Goal: Task Accomplishment & Management: Use online tool/utility

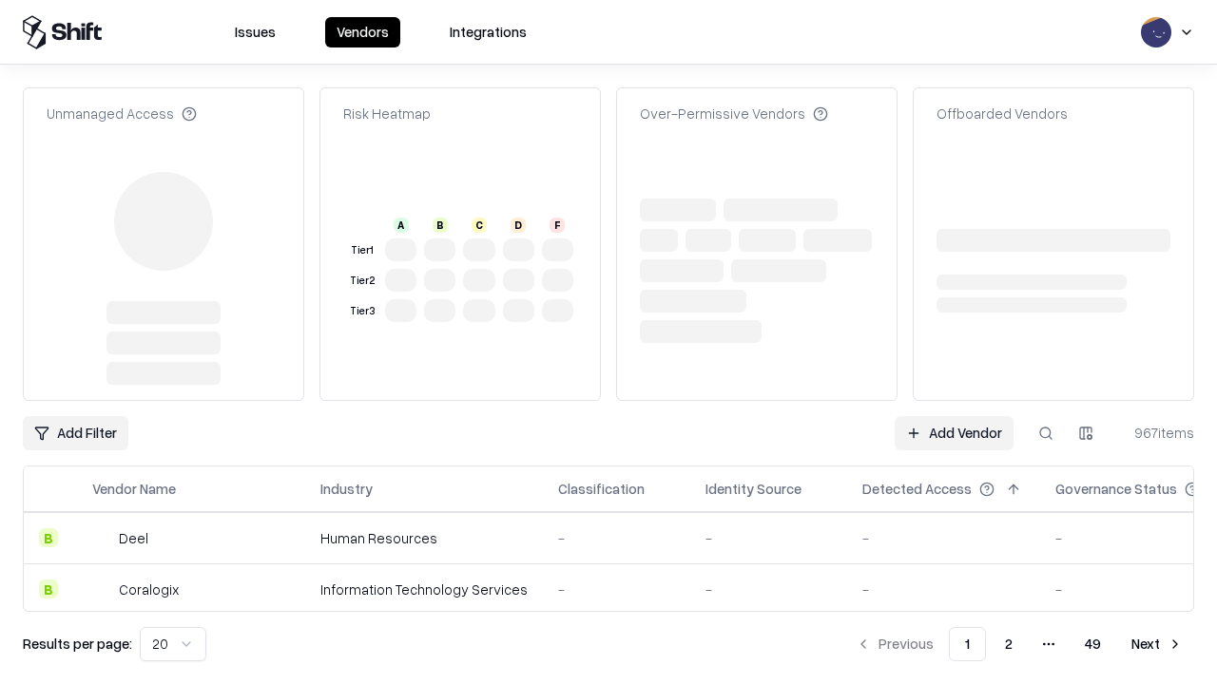
click at [953, 416] on link "Add Vendor" at bounding box center [953, 433] width 119 height 34
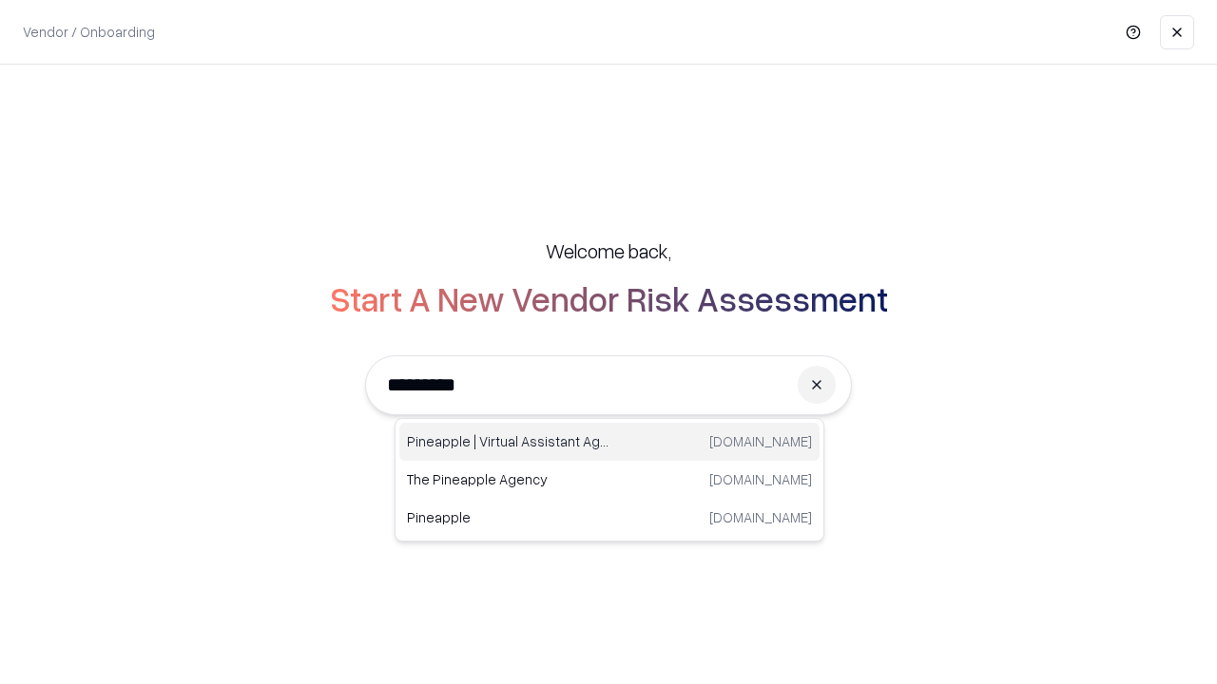
click at [609, 442] on div "Pineapple | Virtual Assistant Agency [DOMAIN_NAME]" at bounding box center [609, 442] width 420 height 38
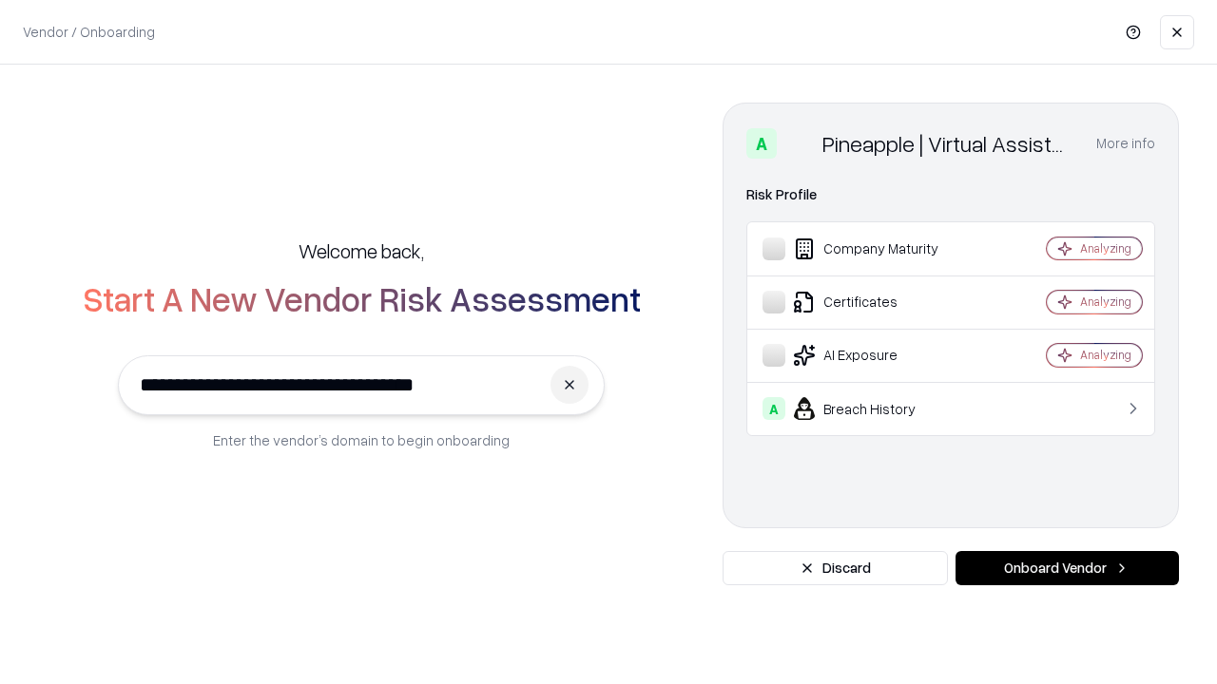
type input "**********"
click at [1066, 568] on button "Onboard Vendor" at bounding box center [1066, 568] width 223 height 34
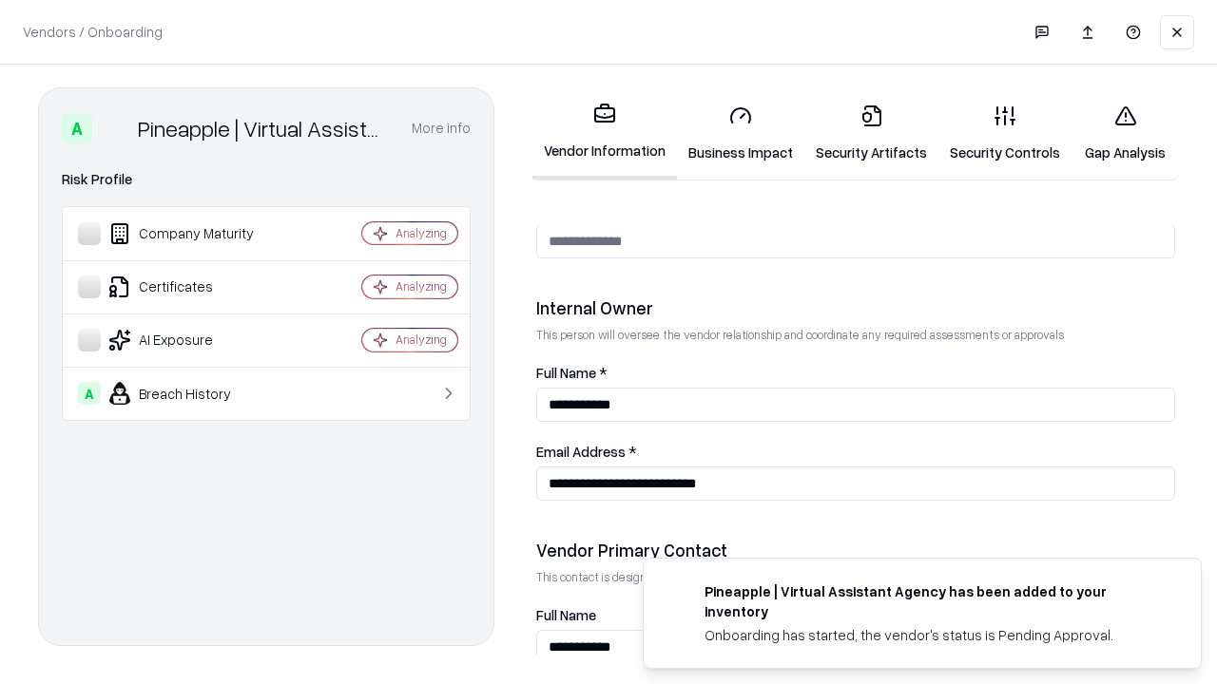
scroll to position [985, 0]
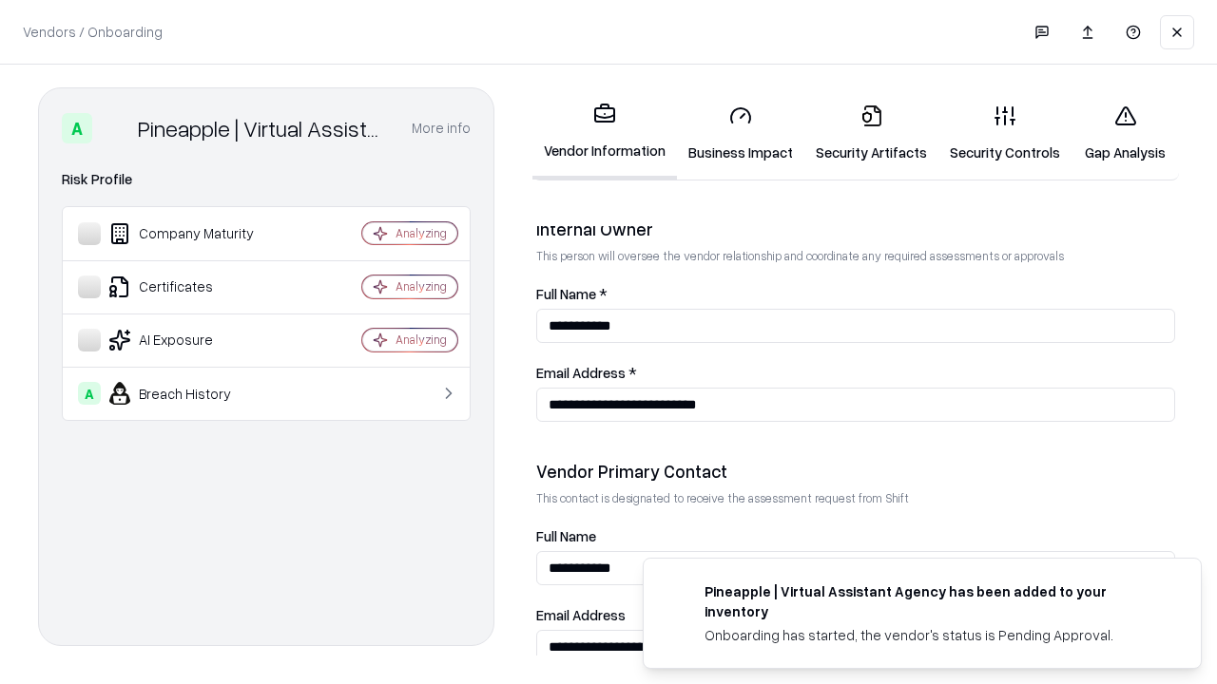
click at [740, 133] on link "Business Impact" at bounding box center [740, 133] width 127 height 88
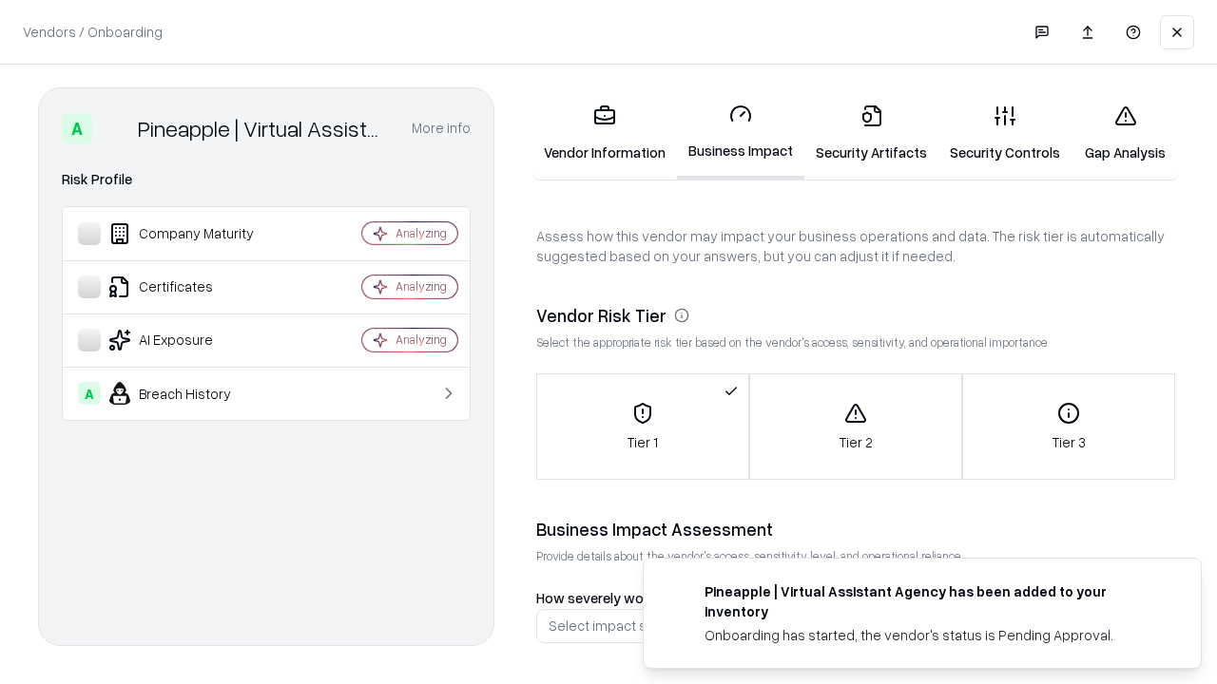
click at [871, 133] on link "Security Artifacts" at bounding box center [871, 133] width 134 height 88
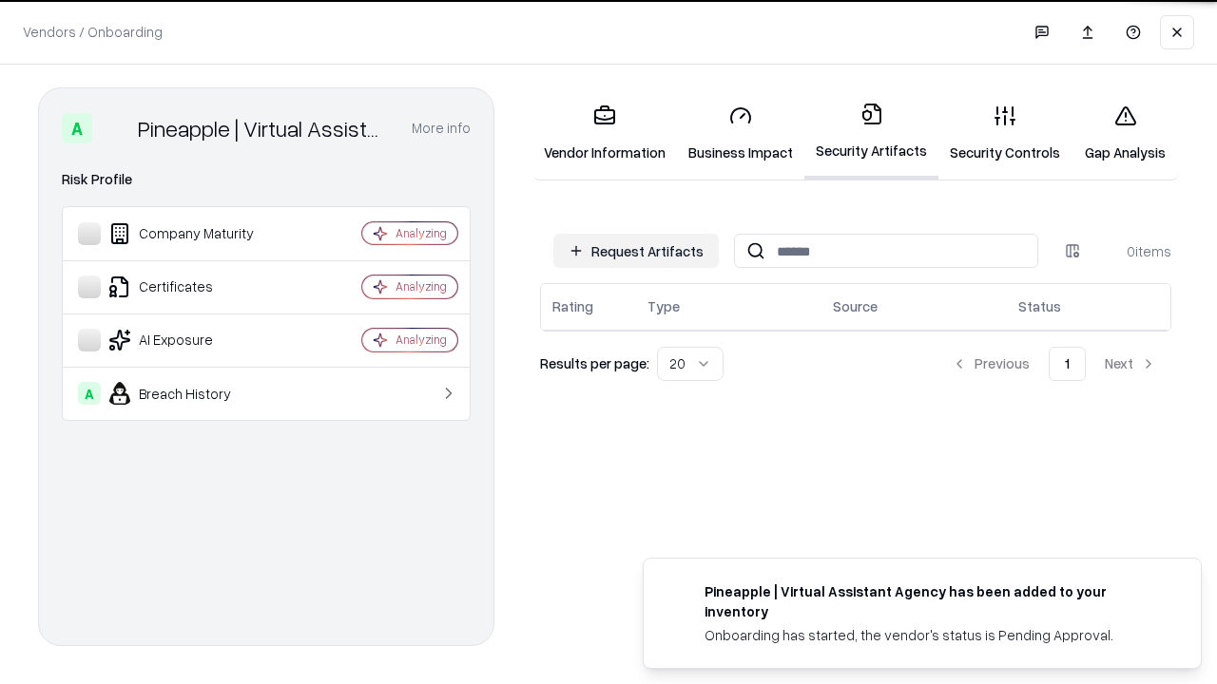
click at [636, 251] on button "Request Artifacts" at bounding box center [635, 251] width 165 height 34
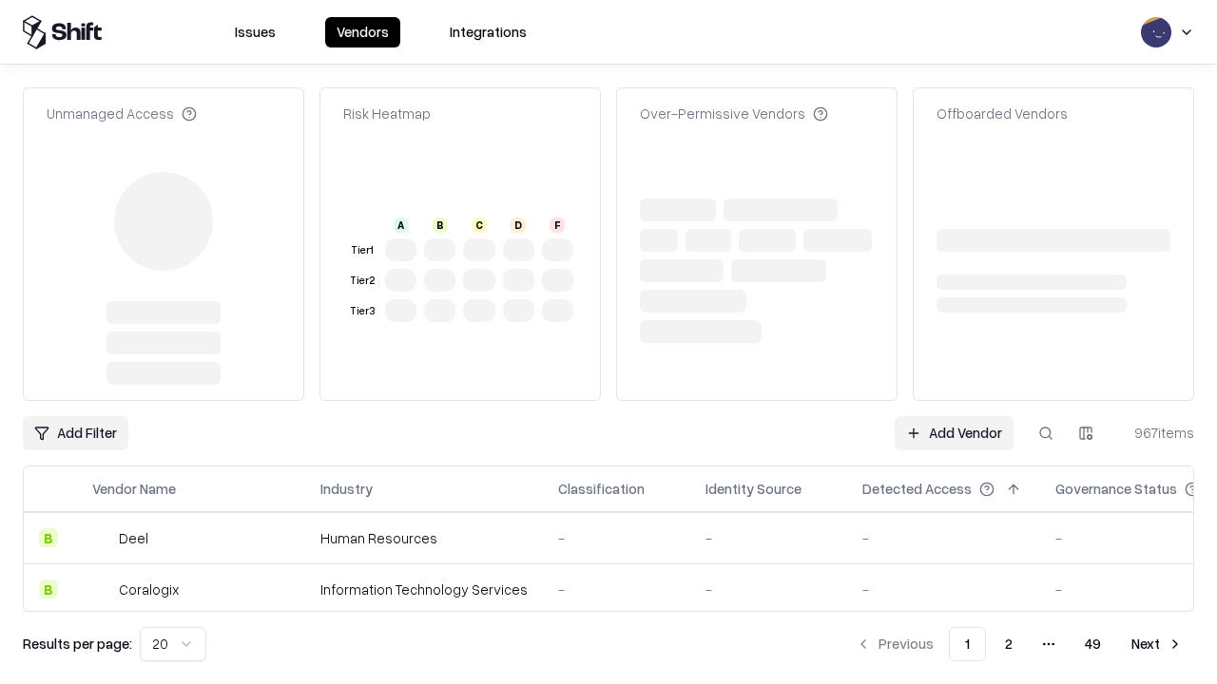
click at [953, 416] on link "Add Vendor" at bounding box center [953, 433] width 119 height 34
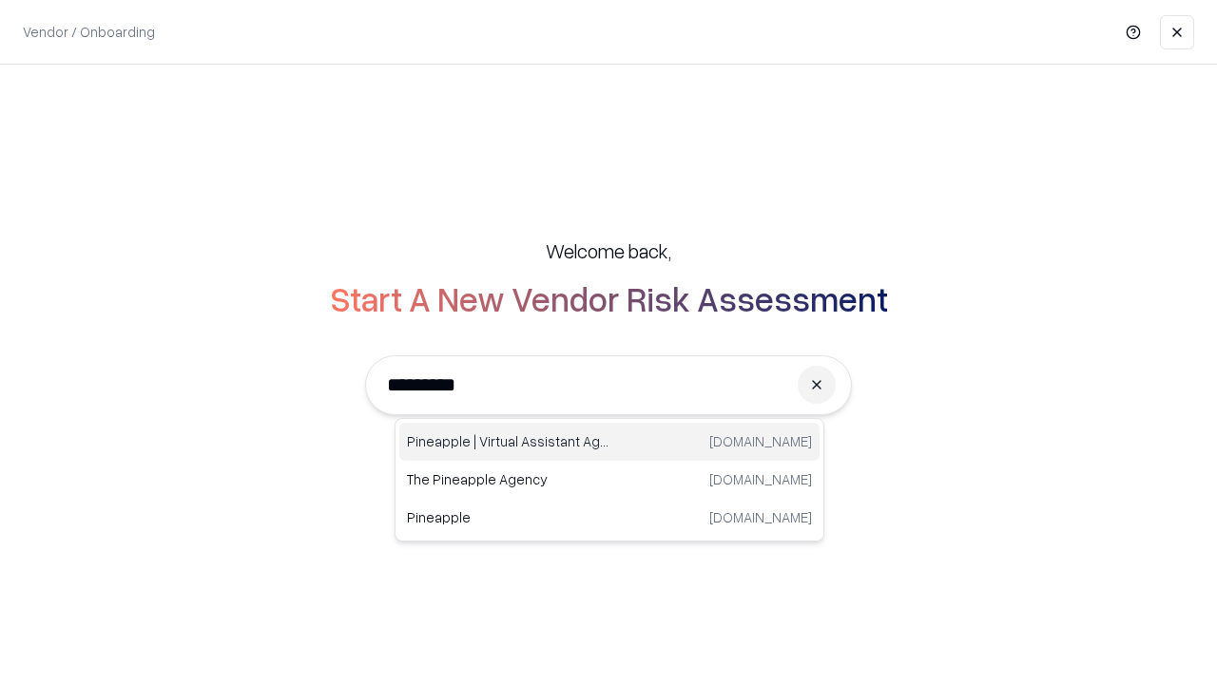
click at [609, 442] on div "Pineapple | Virtual Assistant Agency [DOMAIN_NAME]" at bounding box center [609, 442] width 420 height 38
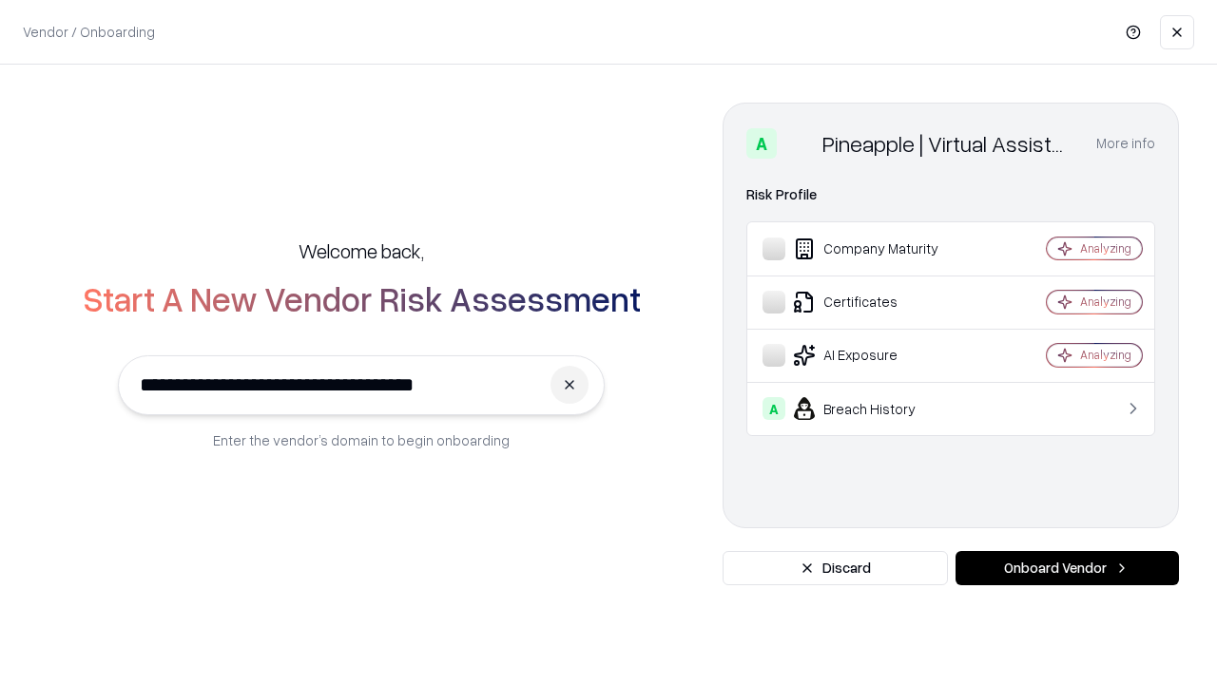
type input "**********"
click at [1066, 568] on button "Onboard Vendor" at bounding box center [1066, 568] width 223 height 34
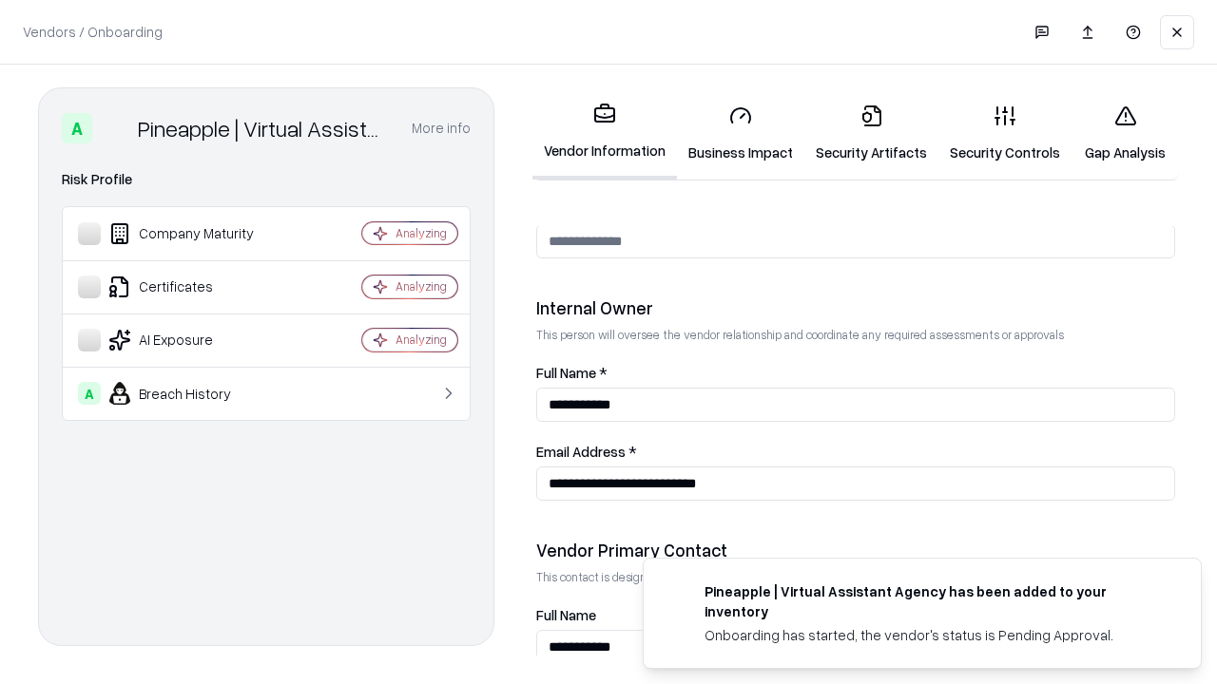
scroll to position [985, 0]
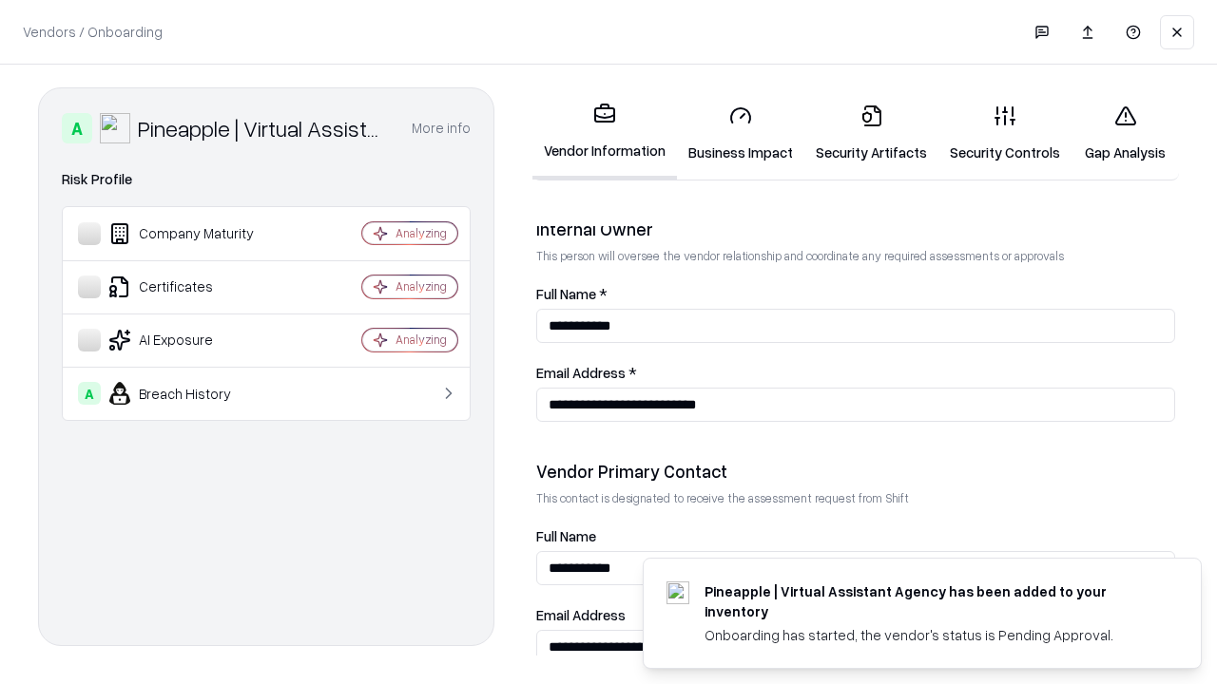
click at [1124, 133] on link "Gap Analysis" at bounding box center [1124, 133] width 107 height 88
